Goal: Navigation & Orientation: Find specific page/section

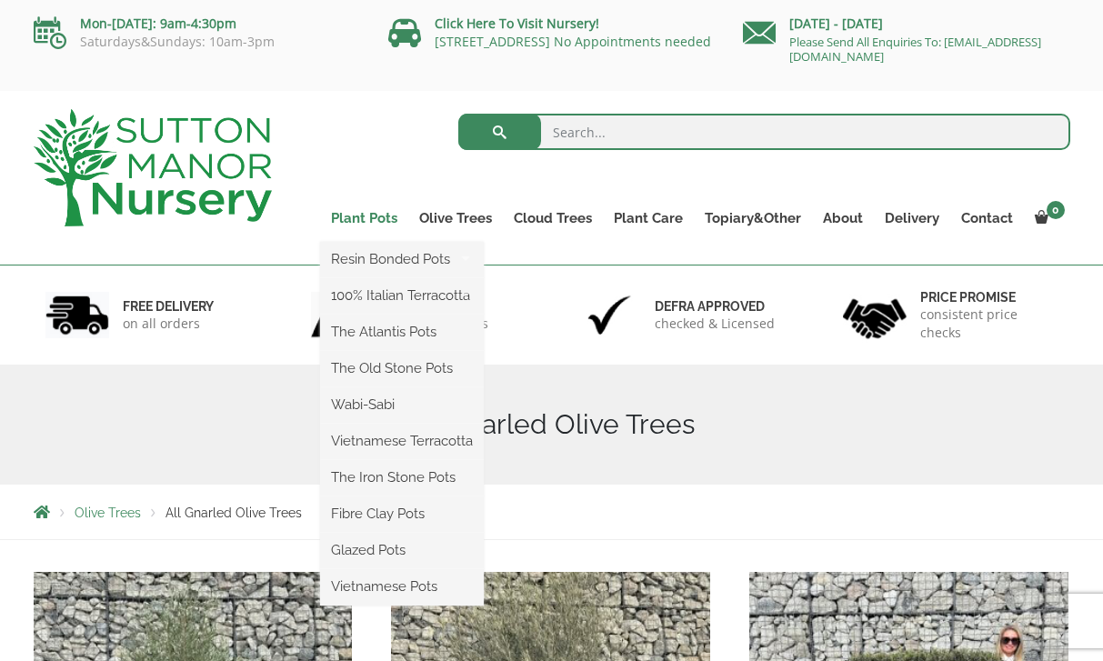
click at [373, 214] on link "Plant Pots" at bounding box center [364, 218] width 88 height 25
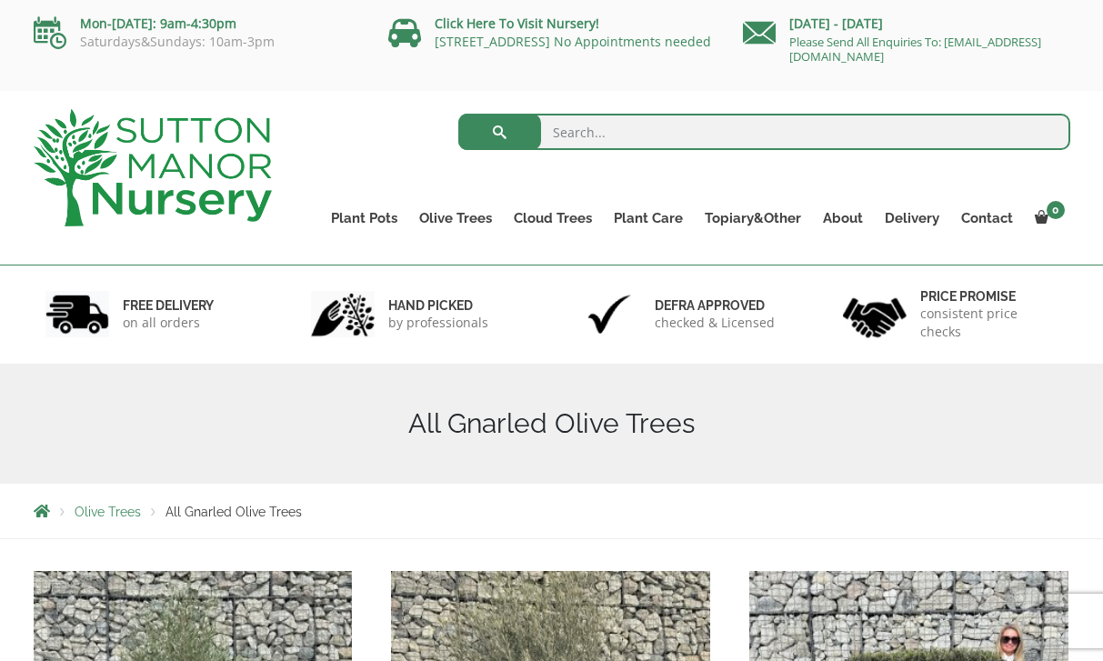
click at [214, 206] on img at bounding box center [153, 167] width 238 height 117
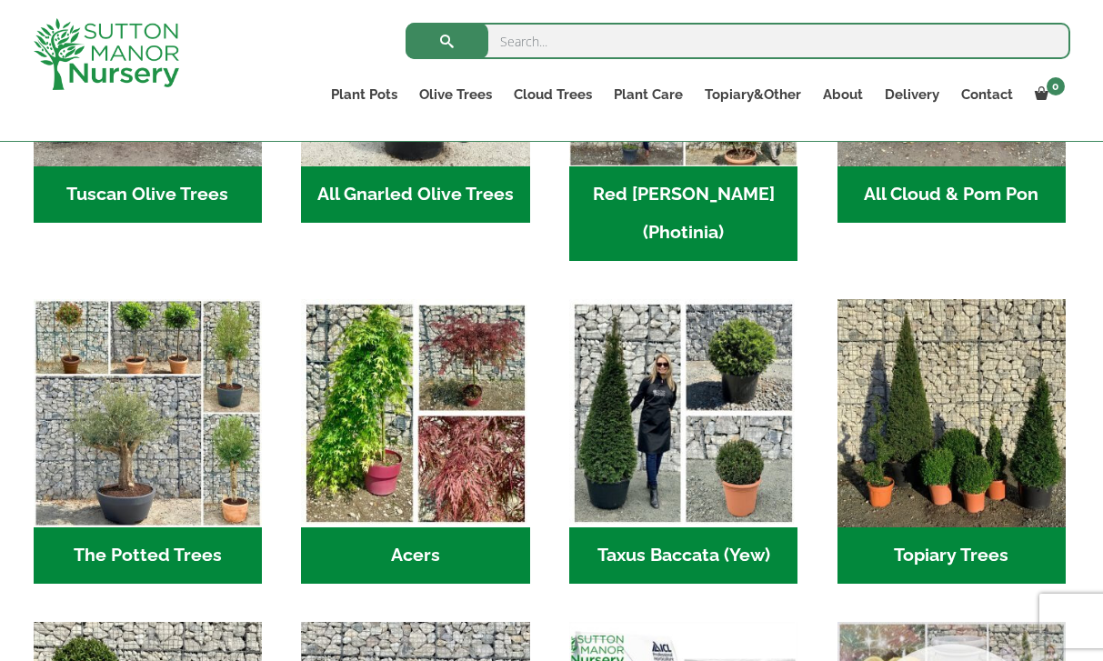
scroll to position [1116, 0]
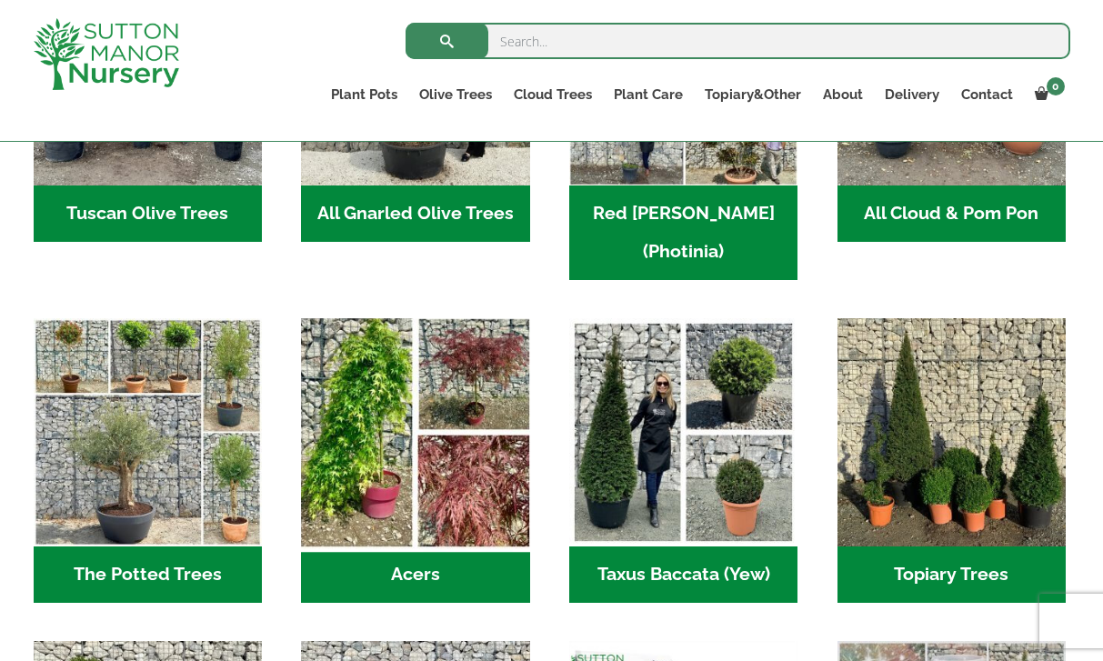
click at [456, 381] on img "Visit product category Acers" at bounding box center [416, 433] width 240 height 240
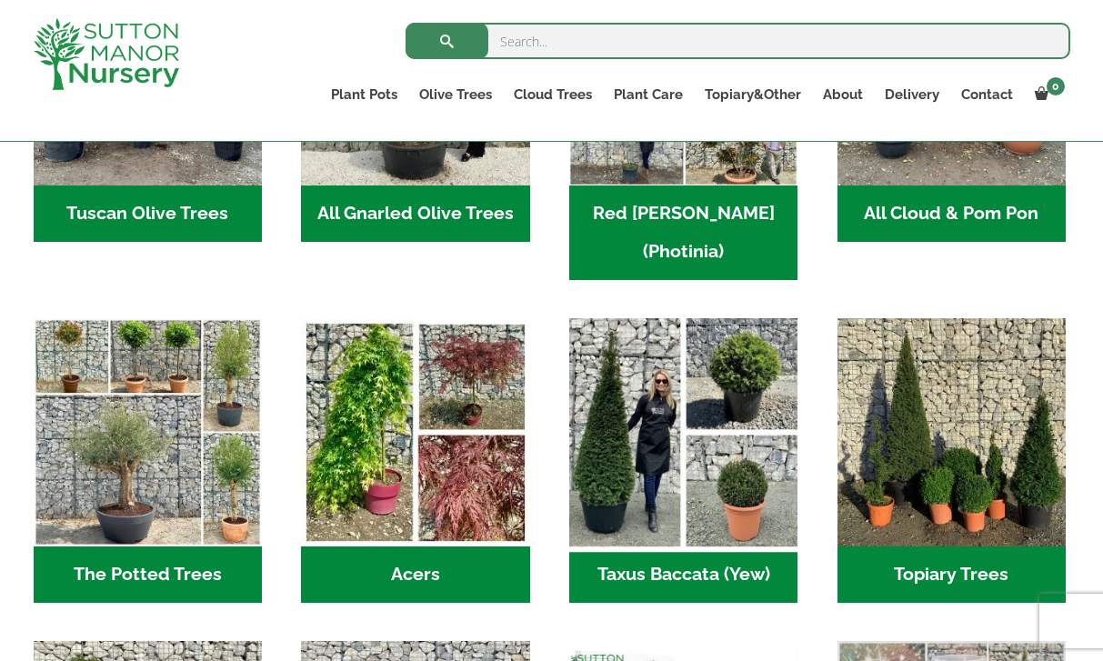
click at [653, 347] on img "Visit product category Taxus Baccata (Yew)" at bounding box center [684, 433] width 240 height 240
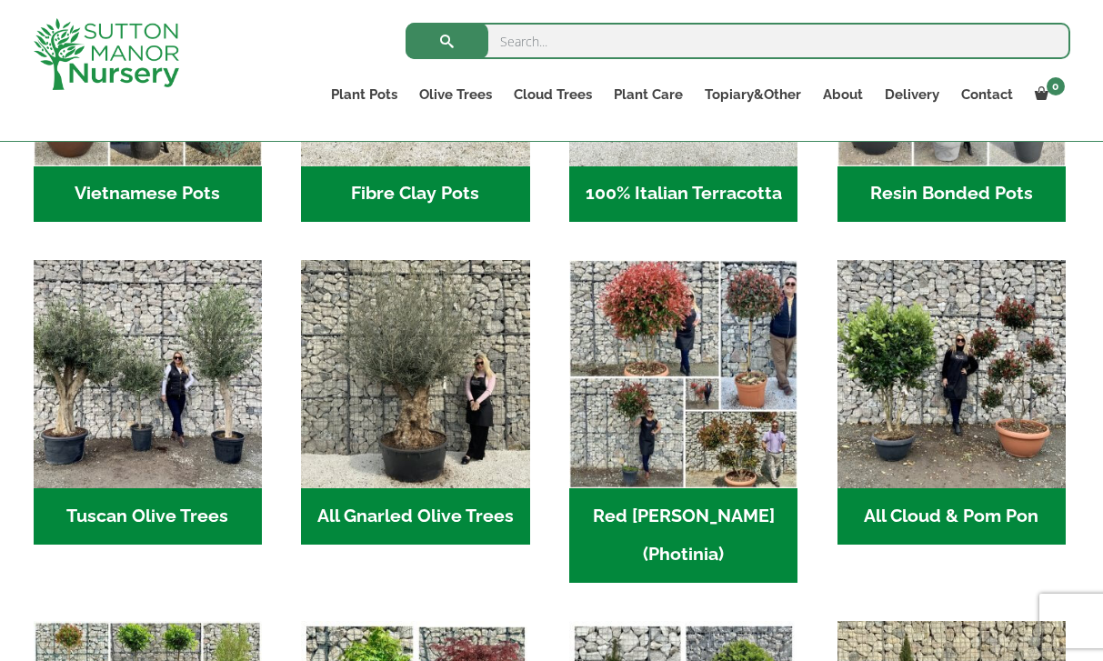
scroll to position [783, 0]
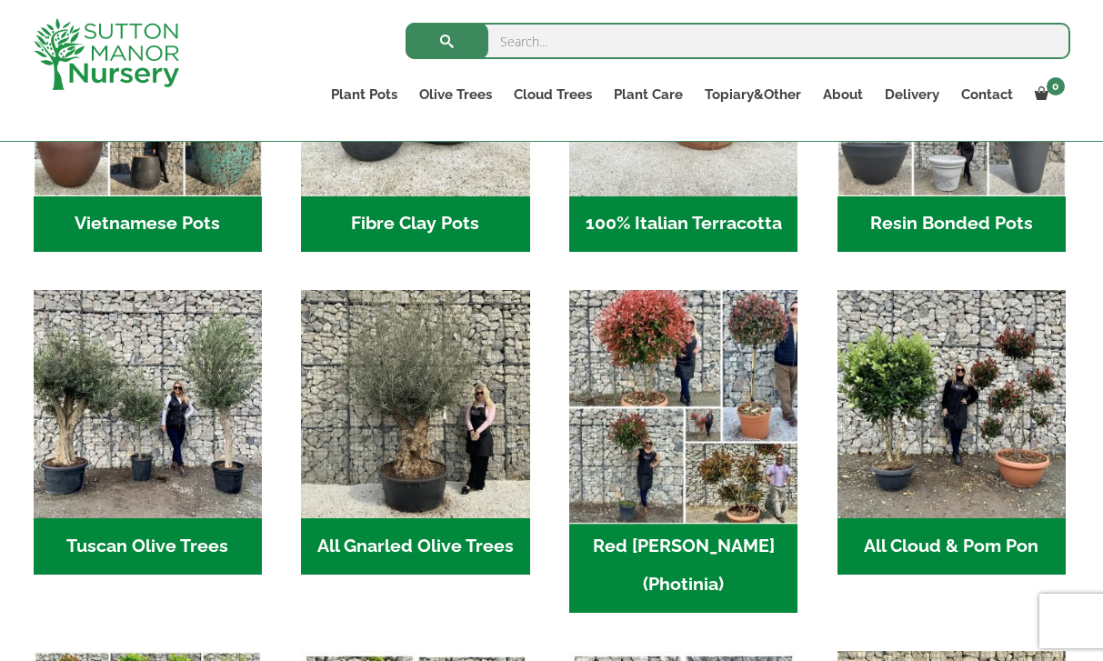
click at [627, 336] on img "Visit product category Red Robin (Photinia)" at bounding box center [684, 405] width 240 height 240
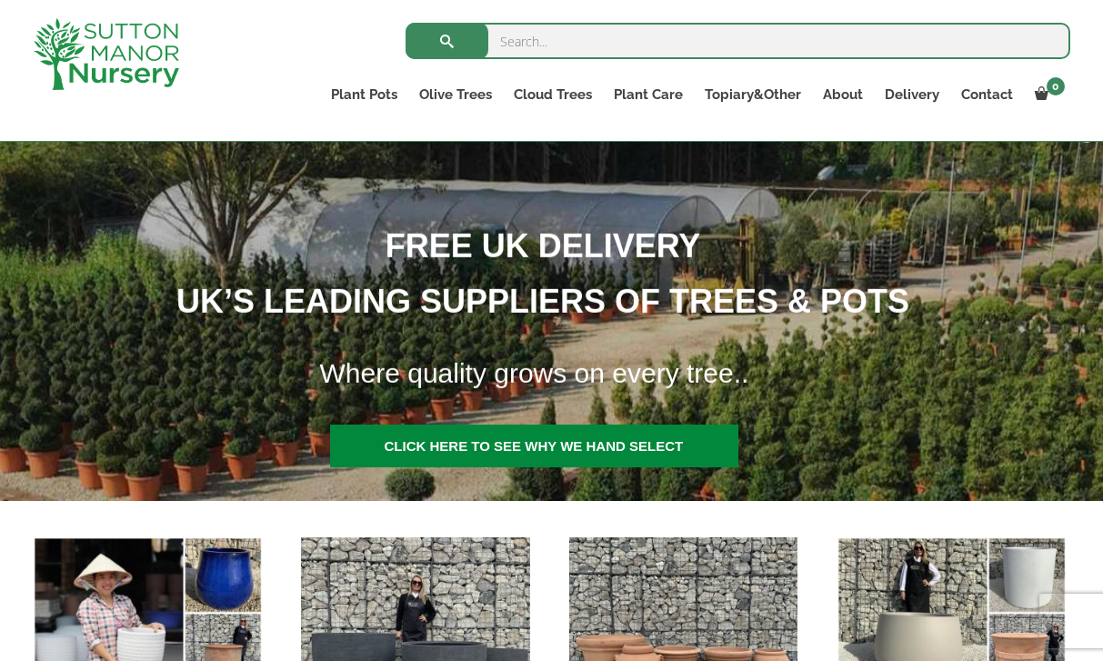
scroll to position [10, 0]
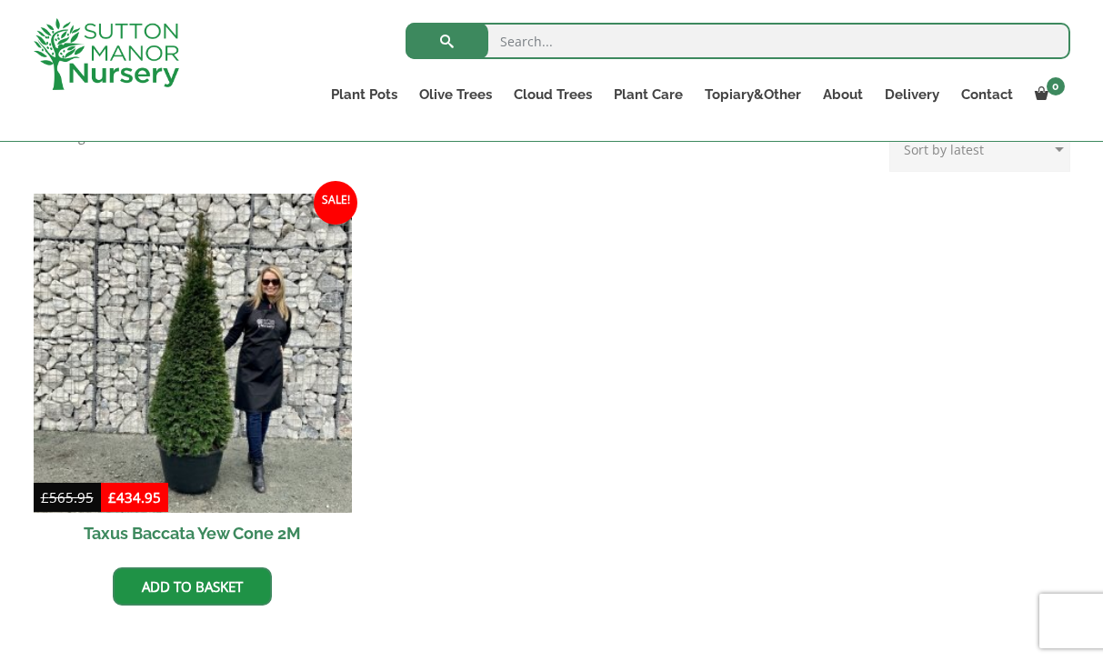
scroll to position [718, 0]
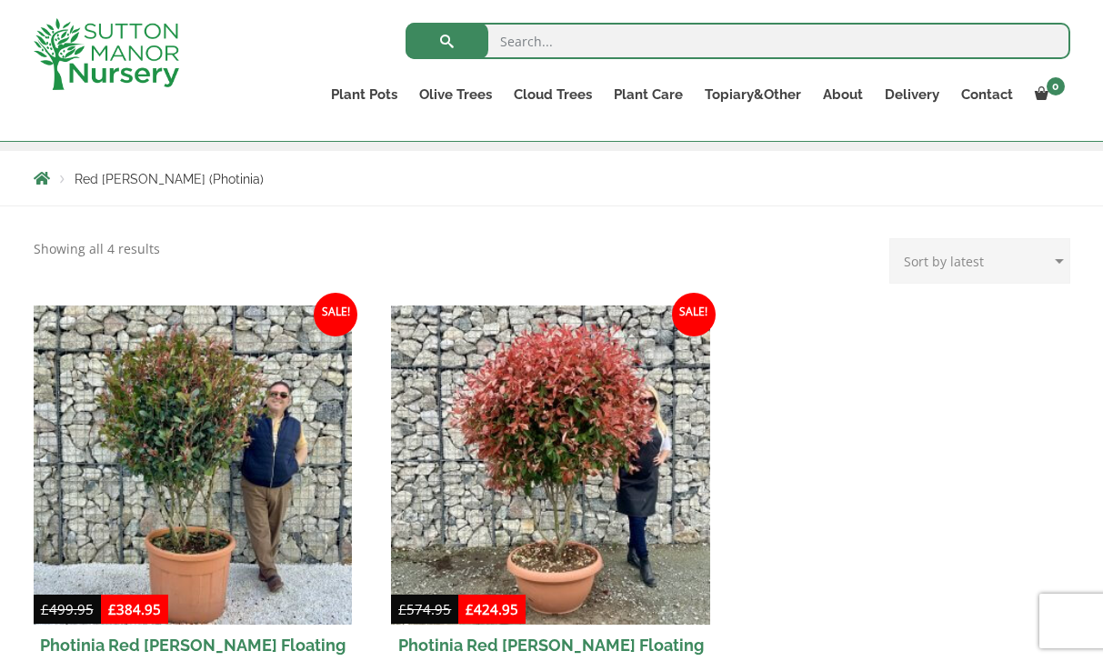
scroll to position [304, 0]
